Goal: Transaction & Acquisition: Purchase product/service

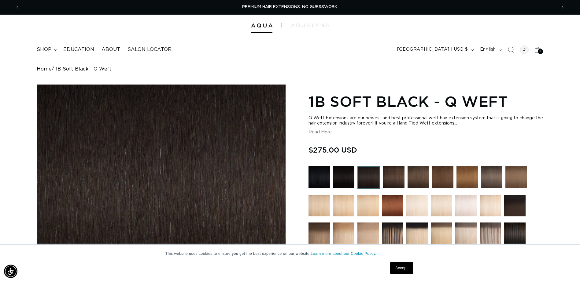
click at [509, 50] on icon "Search" at bounding box center [510, 49] width 6 height 6
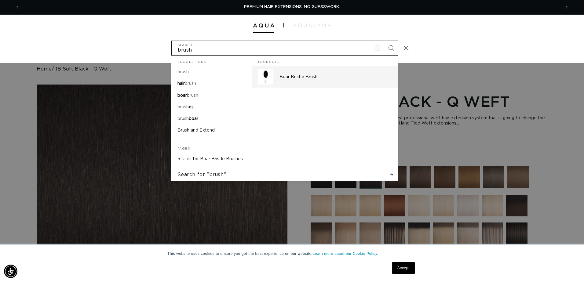
type input "brush"
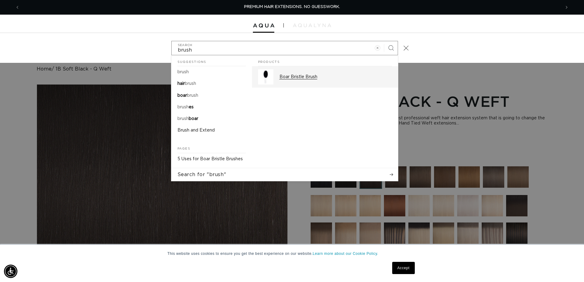
click at [287, 75] on p "Boar Bristle Brush" at bounding box center [336, 77] width 112 height 6
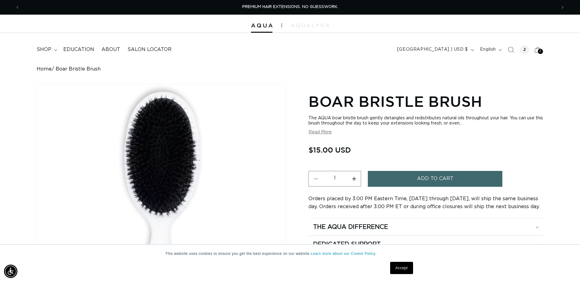
click at [430, 178] on span "Add to cart" at bounding box center [435, 179] width 36 height 16
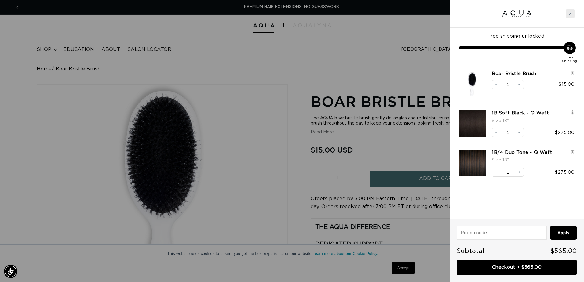
click at [571, 14] on icon "Close cart" at bounding box center [570, 13] width 3 height 3
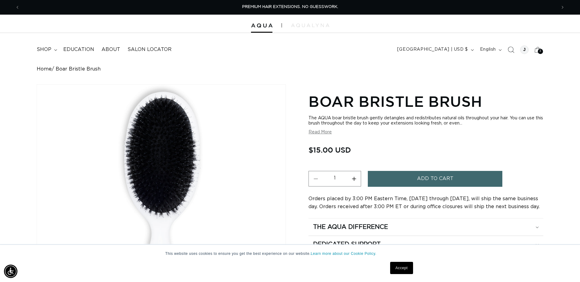
click at [512, 50] on icon "Search" at bounding box center [510, 49] width 6 height 6
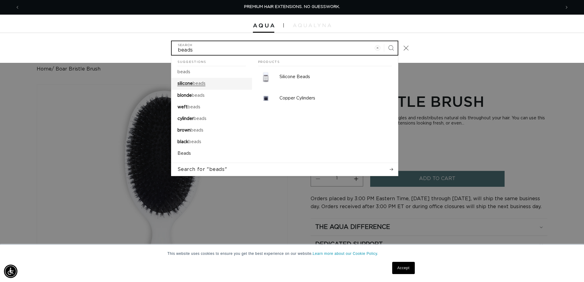
type input "beads"
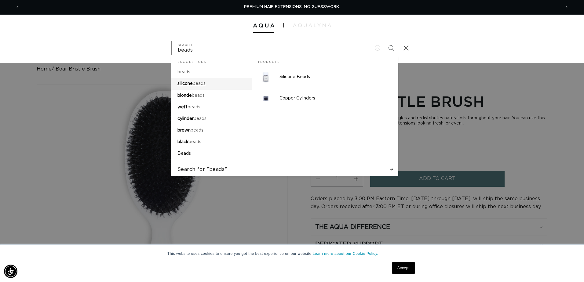
click at [208, 83] on link "silicone beads" at bounding box center [211, 84] width 81 height 12
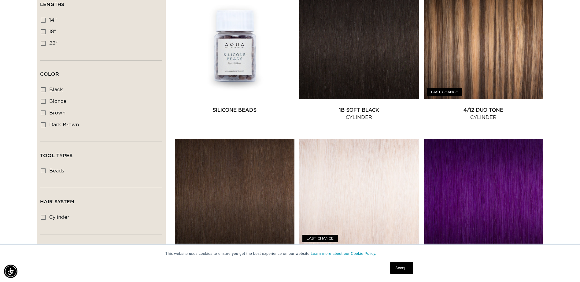
scroll to position [122, 0]
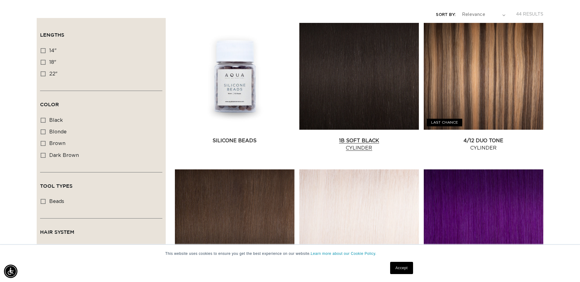
click at [345, 137] on link "1B Soft Black Cylinder" at bounding box center [359, 144] width 120 height 15
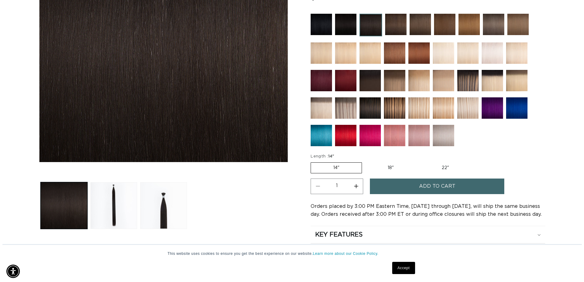
scroll to position [31, 0]
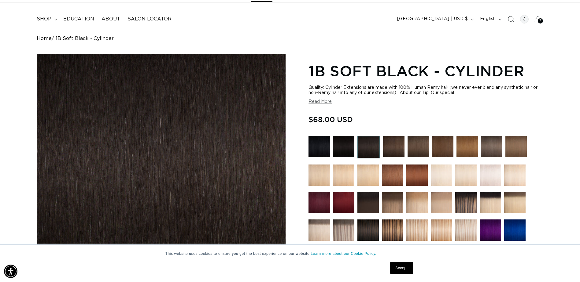
click at [511, 17] on icon "Search" at bounding box center [510, 19] width 6 height 6
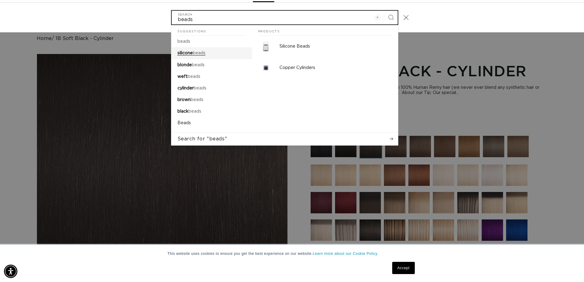
type input "beads"
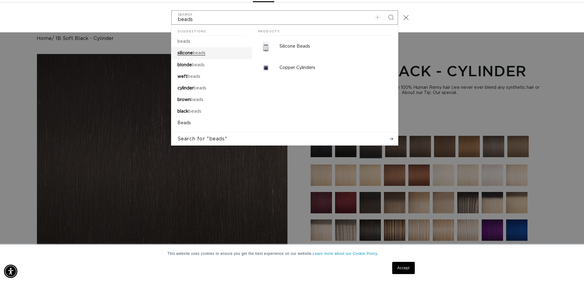
click at [190, 55] on span "silicone" at bounding box center [185, 53] width 15 height 4
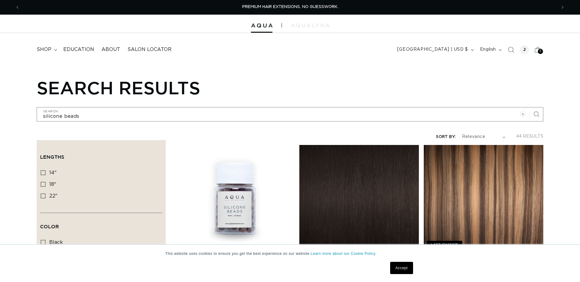
scroll to position [92, 0]
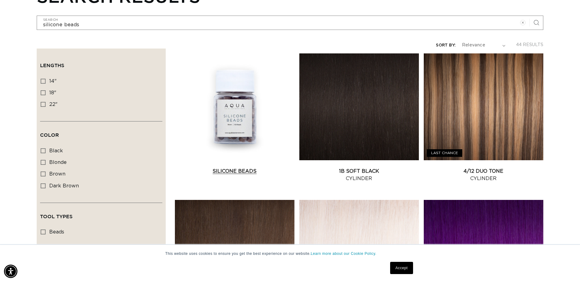
click at [245, 169] on link "Silicone Beads" at bounding box center [235, 171] width 120 height 7
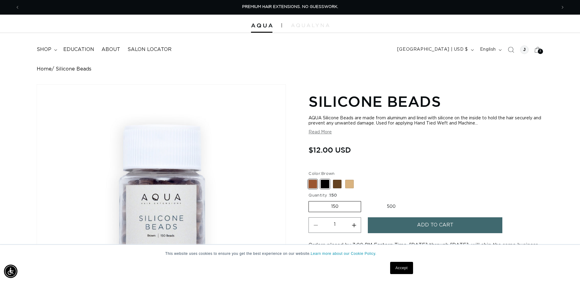
click at [325, 183] on span at bounding box center [325, 184] width 9 height 9
click at [310, 179] on input "Black Variant sold out or unavailable" at bounding box center [310, 179] width 0 height 0
radio input "true"
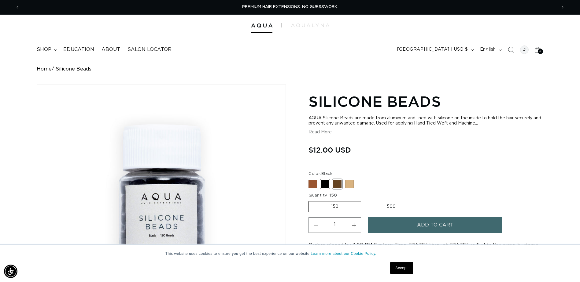
click at [337, 183] on span at bounding box center [337, 184] width 9 height 9
click at [310, 179] on input "Dark Brown Variant sold out or unavailable" at bounding box center [310, 179] width 0 height 0
radio input "true"
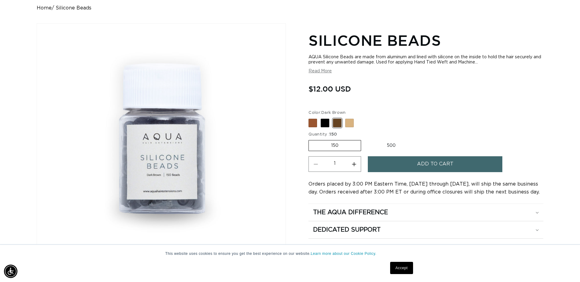
scroll to position [92, 0]
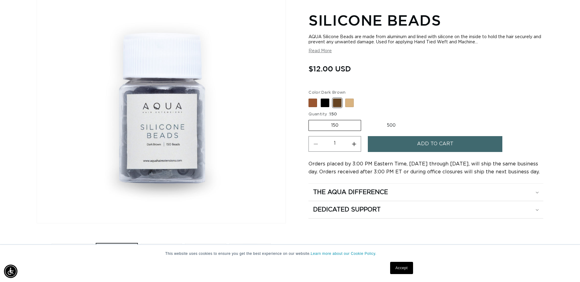
click at [404, 148] on button "Add to cart" at bounding box center [435, 144] width 134 height 16
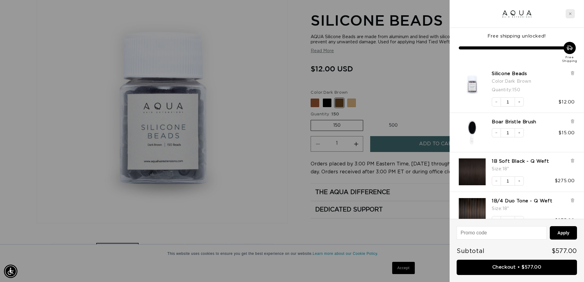
click at [572, 15] on icon "Close cart" at bounding box center [570, 13] width 3 height 3
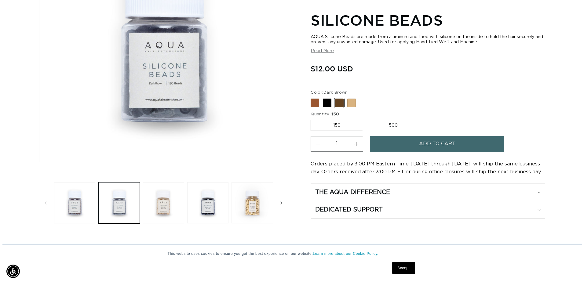
scroll to position [0, 0]
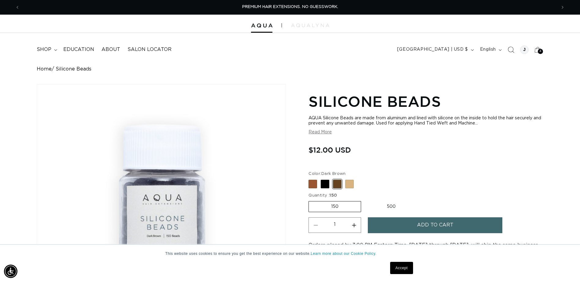
click at [508, 49] on icon "Search" at bounding box center [510, 49] width 6 height 6
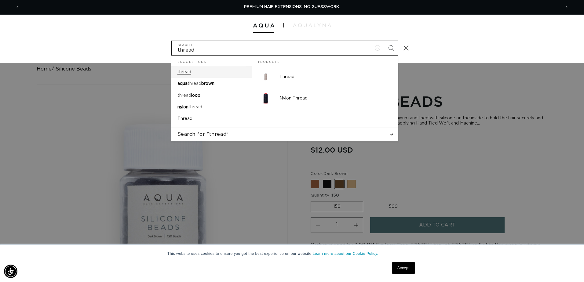
type input "thread"
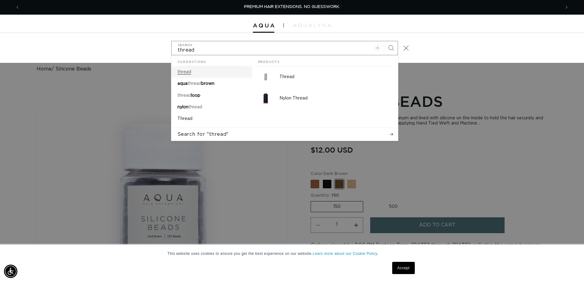
click at [198, 71] on link "thread" at bounding box center [211, 72] width 81 height 12
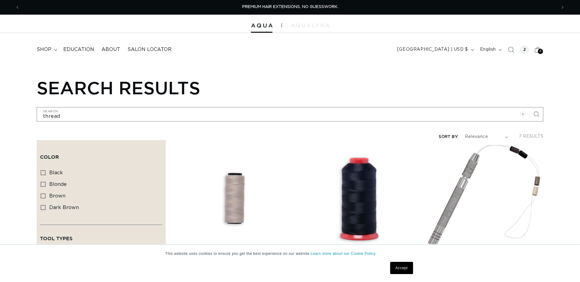
scroll to position [122, 0]
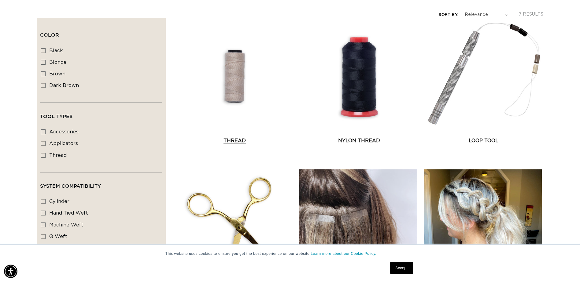
click at [230, 141] on link "Thread" at bounding box center [235, 140] width 120 height 7
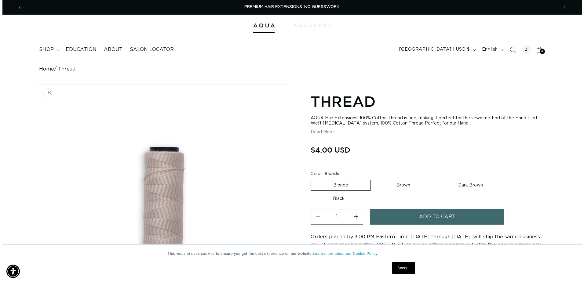
scroll to position [31, 0]
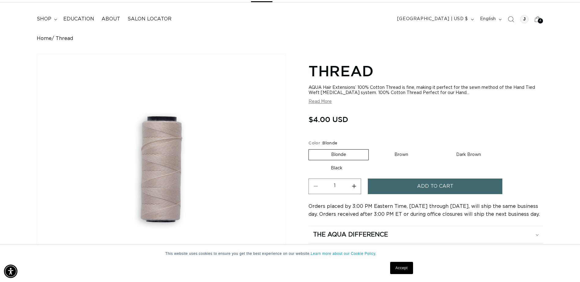
click at [466, 154] on label "Dark Brown Variant sold out or unavailable" at bounding box center [468, 155] width 69 height 10
click at [434, 149] on input "Dark Brown Variant sold out or unavailable" at bounding box center [433, 148] width 0 height 0
radio input "true"
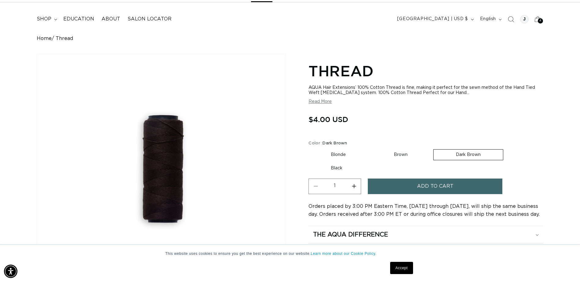
click at [438, 184] on span "Add to cart" at bounding box center [435, 187] width 36 height 16
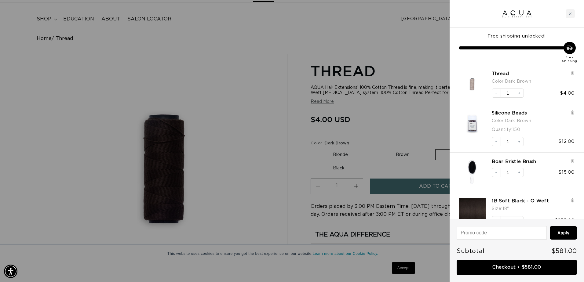
click at [418, 63] on div at bounding box center [292, 141] width 584 height 282
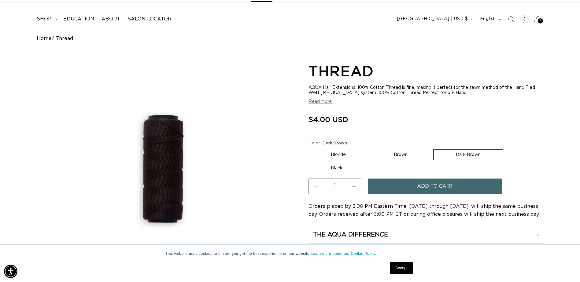
click at [539, 21] on div "5 5" at bounding box center [540, 20] width 5 height 5
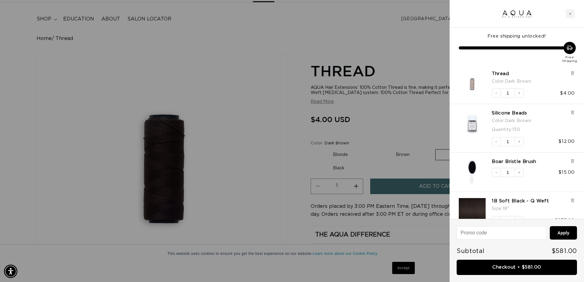
scroll to position [52, 0]
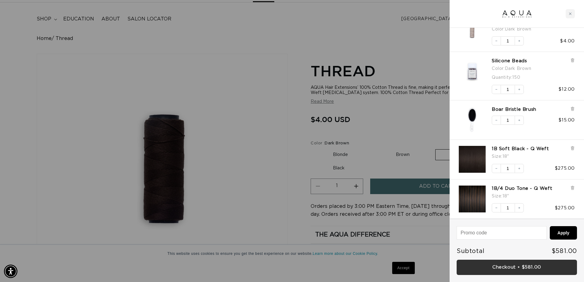
click at [523, 266] on link "Checkout • $581.00" at bounding box center [517, 268] width 120 height 16
